Goal: Task Accomplishment & Management: Complete application form

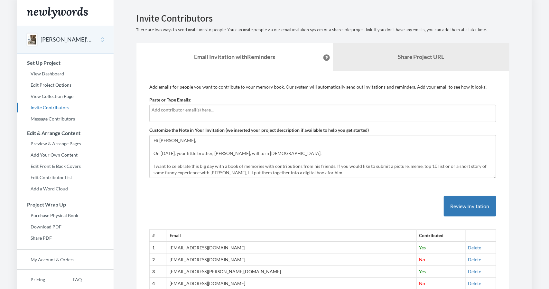
click at [306, 122] on div at bounding box center [322, 113] width 347 height 17
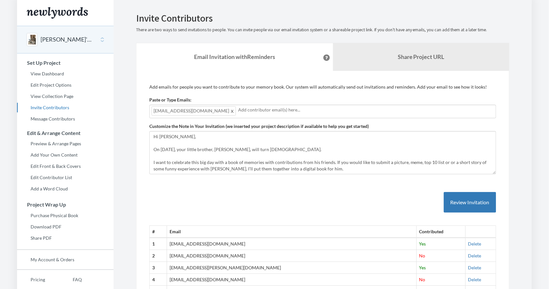
click at [344, 113] on input "text" at bounding box center [366, 109] width 256 height 7
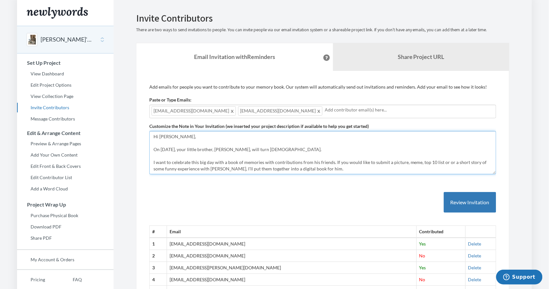
drag, startPoint x: 267, startPoint y: 210, endPoint x: 238, endPoint y: 210, distance: 28.3
click at [238, 174] on textarea "Hi Brandy, On 6 October 2025, your little brother, Michael Kent, will turn 60 y…" at bounding box center [322, 152] width 347 height 43
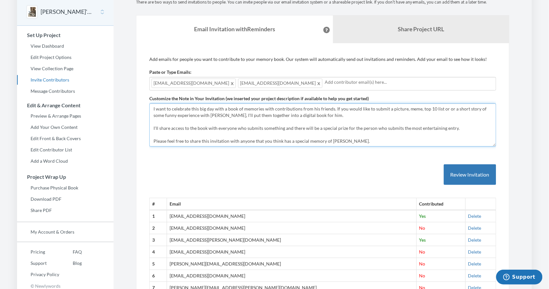
scroll to position [44, 0]
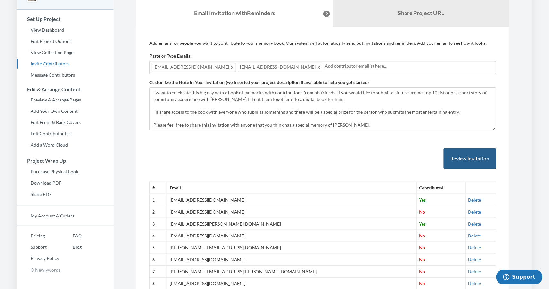
click at [466, 169] on button "Review Invitation" at bounding box center [470, 158] width 52 height 21
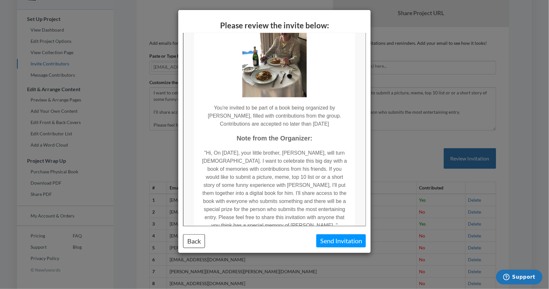
scroll to position [59, 0]
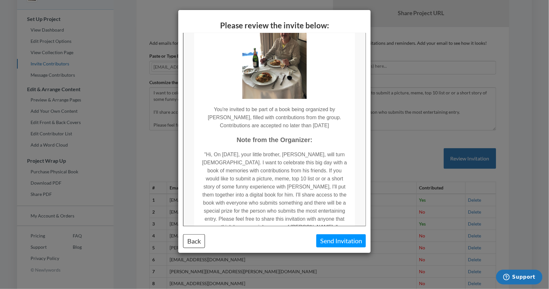
click at [406, 183] on div "Please review the invite below: Back Send Invitation" at bounding box center [274, 144] width 549 height 289
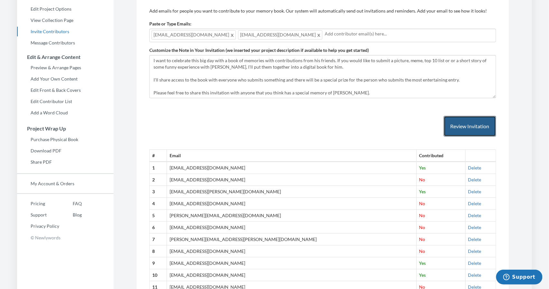
scroll to position [76, 0]
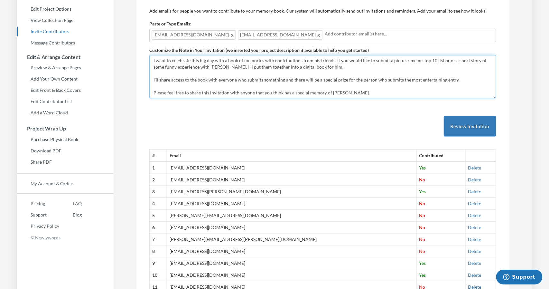
click at [395, 98] on textarea "Hi [PERSON_NAME], On [DATE], your little brother, [PERSON_NAME], will turn [DEM…" at bounding box center [322, 76] width 347 height 43
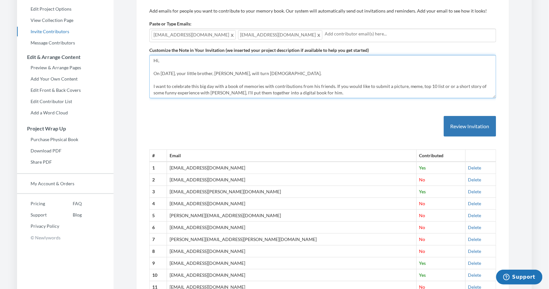
scroll to position [0, 0]
click at [395, 98] on textarea "Hi [PERSON_NAME], On [DATE], your little brother, [PERSON_NAME], will turn [DEM…" at bounding box center [322, 76] width 347 height 43
drag, startPoint x: 335, startPoint y: 150, endPoint x: 288, endPoint y: 150, distance: 46.3
click at [288, 98] on textarea "Hi [PERSON_NAME], On [DATE], your little brother, [PERSON_NAME], will turn [DEM…" at bounding box center [322, 76] width 347 height 43
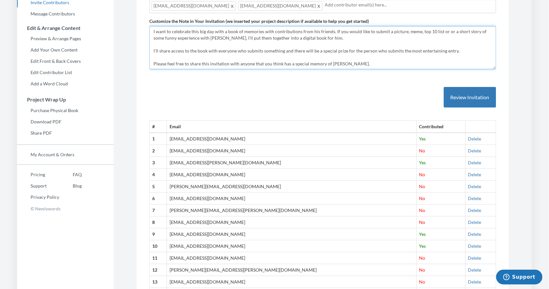
scroll to position [108, 0]
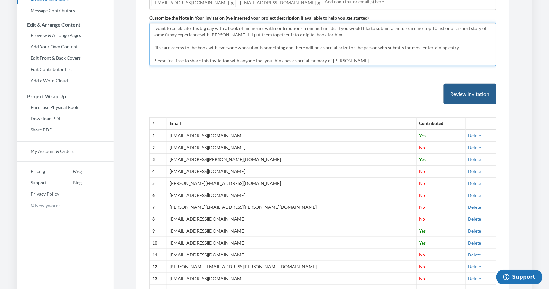
type textarea "Hi, On 6 October 2025, Michael Kent, will turn 60 years old. I want to celebrat…"
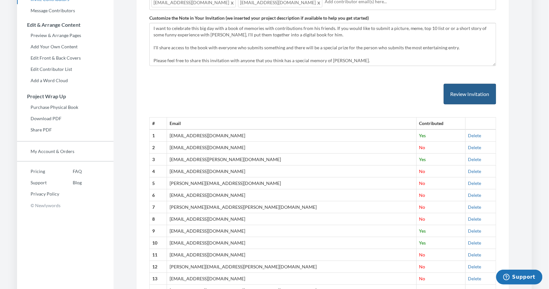
click at [474, 105] on button "Review Invitation" at bounding box center [470, 94] width 52 height 21
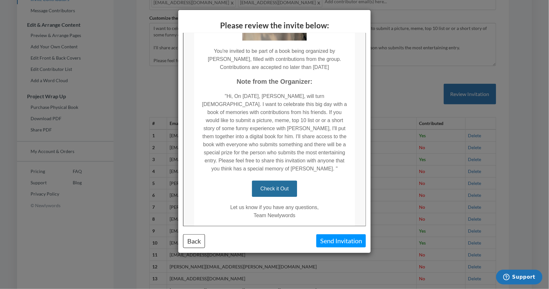
scroll to position [120, 0]
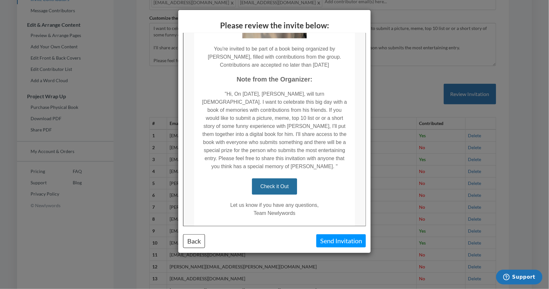
click at [328, 243] on button "Send Invitation" at bounding box center [341, 240] width 50 height 13
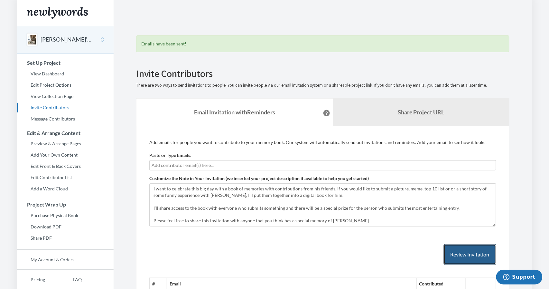
scroll to position [0, 0]
click at [114, 124] on ul "View Dashboard Edit Project Options View Collection Page Invite Contributors Me…" at bounding box center [65, 96] width 97 height 55
click at [69, 124] on link "Message Contributors" at bounding box center [65, 119] width 97 height 10
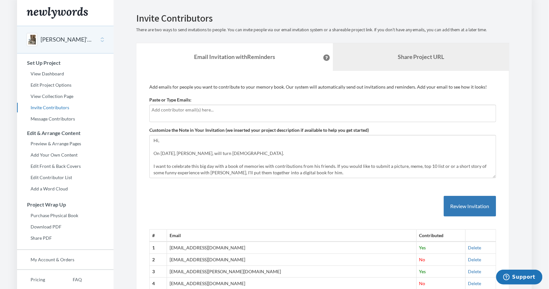
click at [431, 60] on b "Share Project URL" at bounding box center [421, 56] width 47 height 7
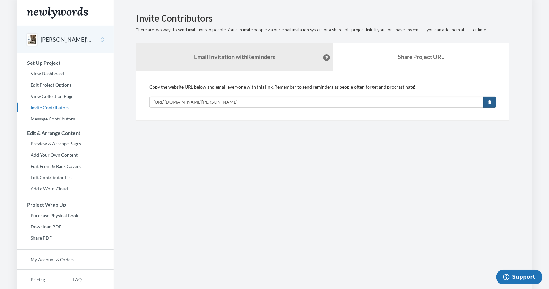
click at [492, 104] on span "button" at bounding box center [489, 101] width 5 height 5
